Goal: Communication & Community: Ask a question

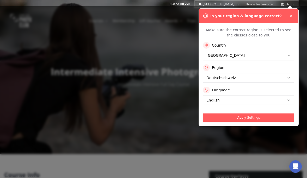
click at [227, 118] on button "Apply Settings" at bounding box center [248, 118] width 91 height 8
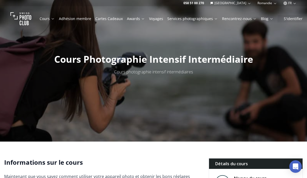
scroll to position [13, 0]
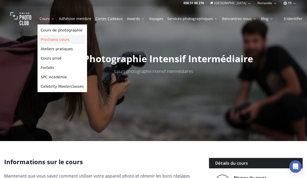
click at [53, 41] on link "Prochains cours" at bounding box center [62, 39] width 47 height 9
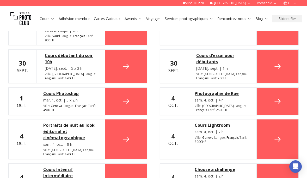
scroll to position [820, 0]
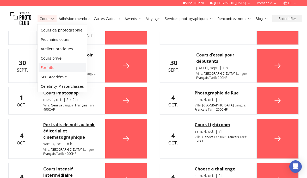
click at [52, 66] on link "Forfaits" at bounding box center [62, 67] width 47 height 9
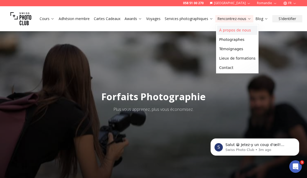
click at [228, 28] on link "À propos de nous" at bounding box center [237, 30] width 40 height 9
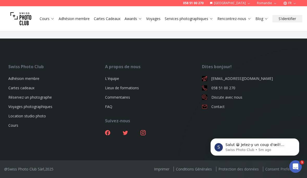
scroll to position [782, 0]
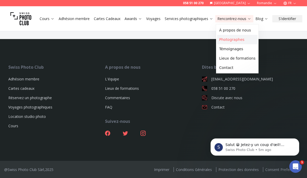
click at [229, 40] on link "Photographes" at bounding box center [237, 39] width 40 height 9
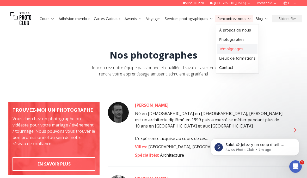
click at [236, 49] on link "Témoignages" at bounding box center [237, 48] width 40 height 9
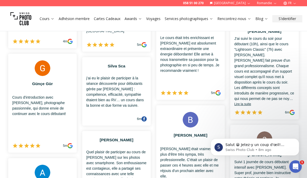
scroll to position [405, 0]
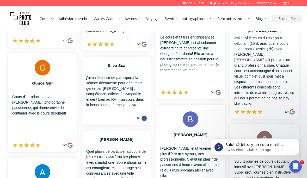
click at [264, 4] on button "Romandie" at bounding box center [267, 3] width 24 height 6
click at [264, 13] on link "Deutschschweiz" at bounding box center [268, 11] width 32 height 6
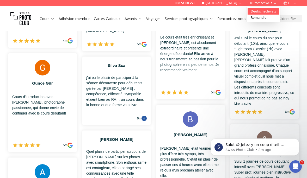
scroll to position [70, 0]
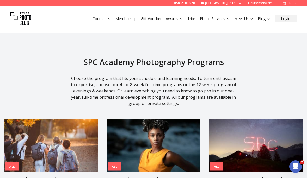
scroll to position [485, 0]
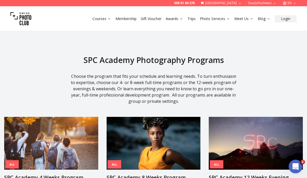
click at [293, 165] on icon "Open Intercom Messenger" at bounding box center [294, 166] width 9 height 9
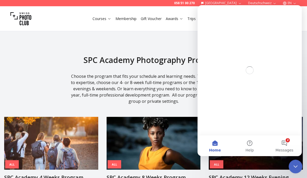
scroll to position [0, 0]
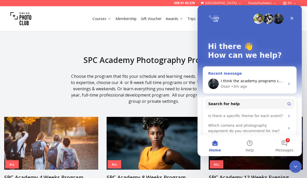
click at [255, 86] on div "Osan • 3m ago" at bounding box center [253, 86] width 64 height 5
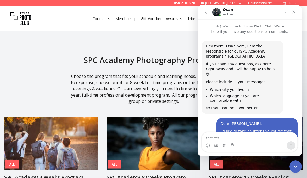
scroll to position [179, 0]
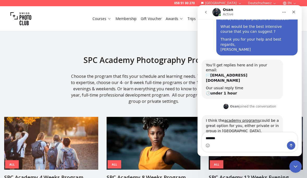
type textarea "********"
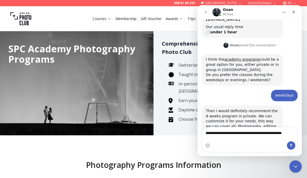
scroll to position [241, 0]
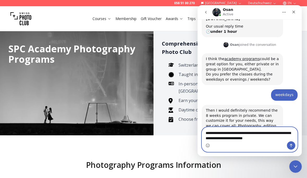
click at [250, 139] on textarea "**********" at bounding box center [249, 134] width 95 height 14
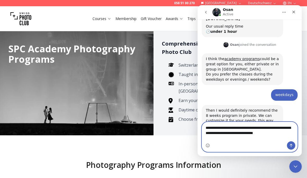
click at [289, 136] on textarea "**********" at bounding box center [249, 129] width 95 height 14
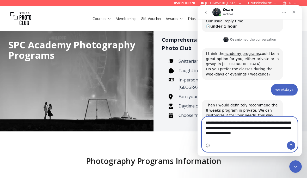
scroll to position [4, 0]
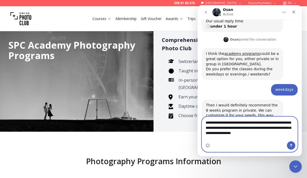
type textarea "**********"
click at [290, 146] on icon "Send a message…" at bounding box center [291, 145] width 4 height 4
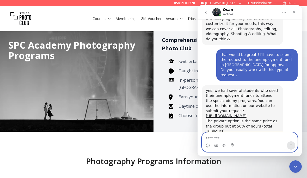
scroll to position [338, 0]
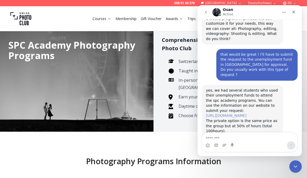
click at [239, 114] on link "https://swissphotoclub.com/en-ch/courses/spc-academy-8-weeks-program" at bounding box center [226, 116] width 41 height 4
